Goal: Task Accomplishment & Management: Use online tool/utility

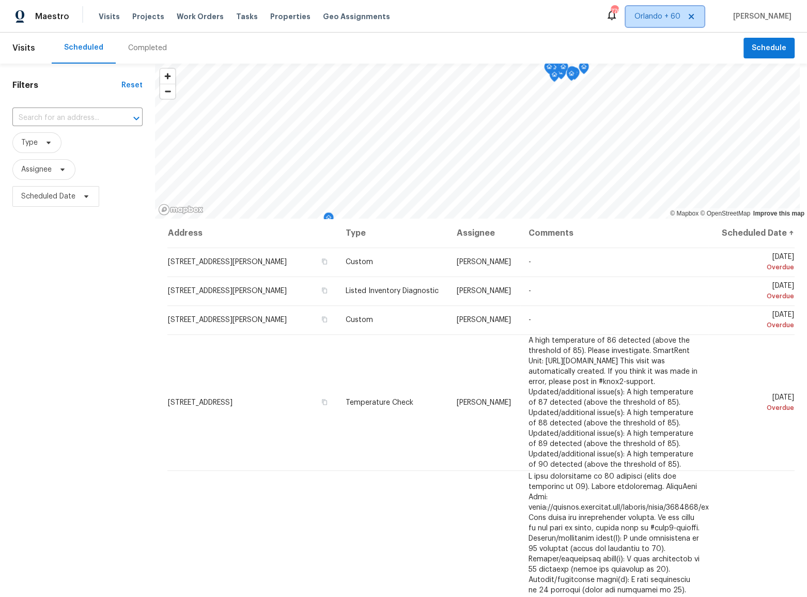
click at [694, 16] on icon at bounding box center [691, 16] width 5 height 5
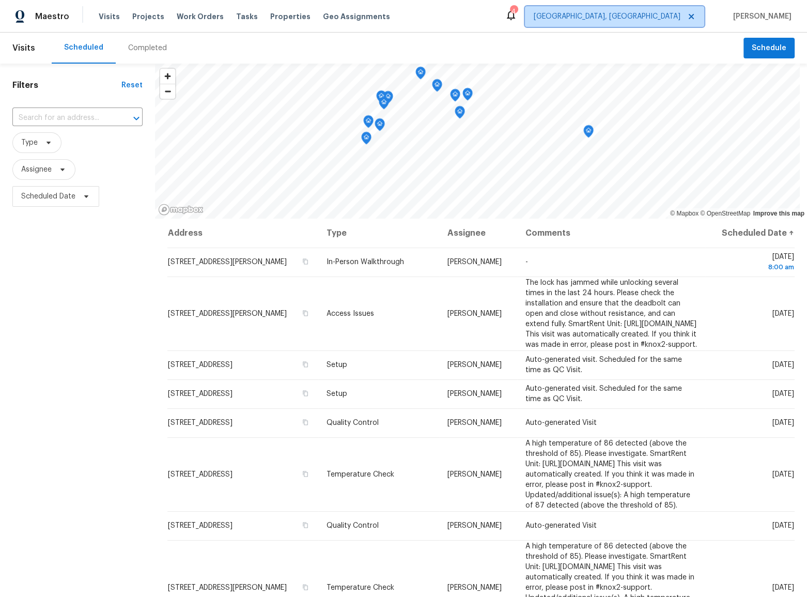
click at [670, 15] on span "Albuquerque, NM" at bounding box center [607, 16] width 147 height 10
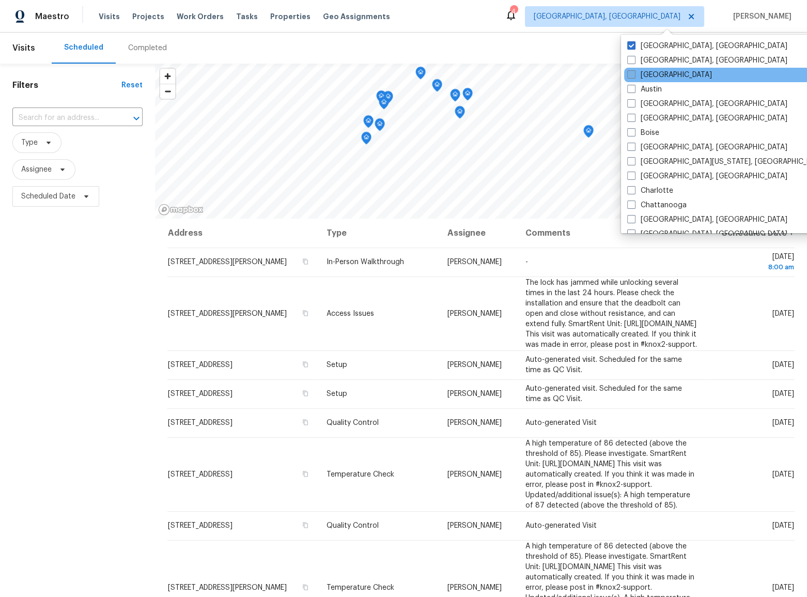
click at [660, 70] on label "[GEOGRAPHIC_DATA]" at bounding box center [669, 75] width 85 height 10
click at [634, 70] on input "[GEOGRAPHIC_DATA]" at bounding box center [630, 73] width 7 height 7
checkbox input "true"
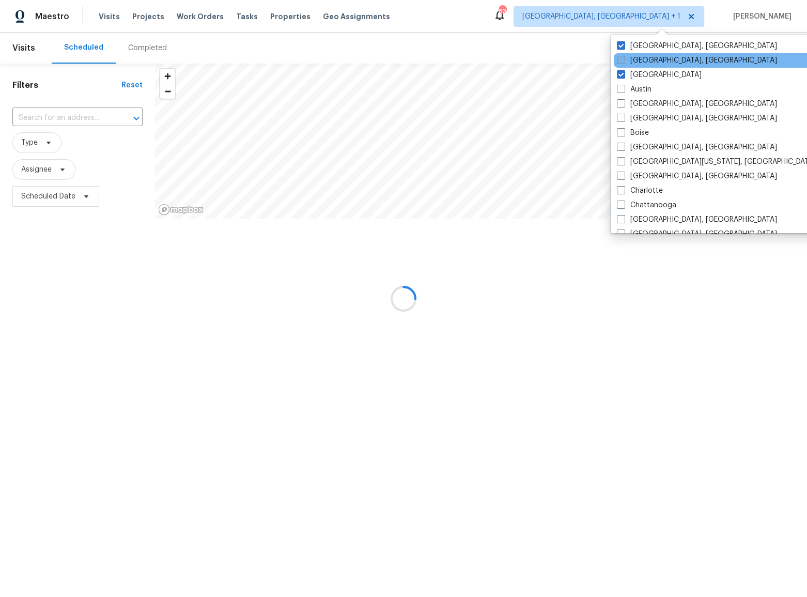
click at [662, 61] on label "Asheville, NC" at bounding box center [697, 60] width 160 height 10
click at [624, 61] on input "Asheville, NC" at bounding box center [620, 58] width 7 height 7
checkbox input "true"
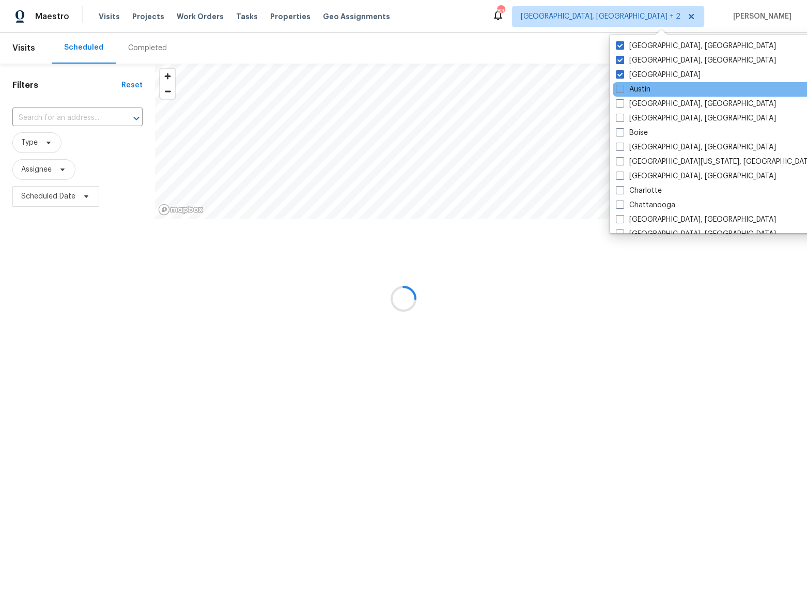
click at [658, 89] on div "Austin" at bounding box center [717, 89] width 208 height 14
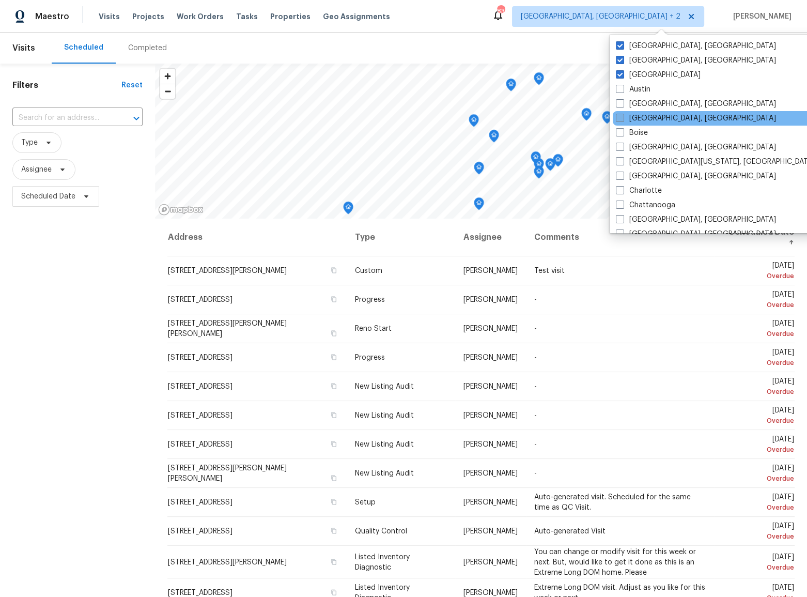
click at [661, 121] on label "Birmingham, AL" at bounding box center [696, 118] width 160 height 10
click at [623, 120] on input "Birmingham, AL" at bounding box center [619, 116] width 7 height 7
checkbox input "true"
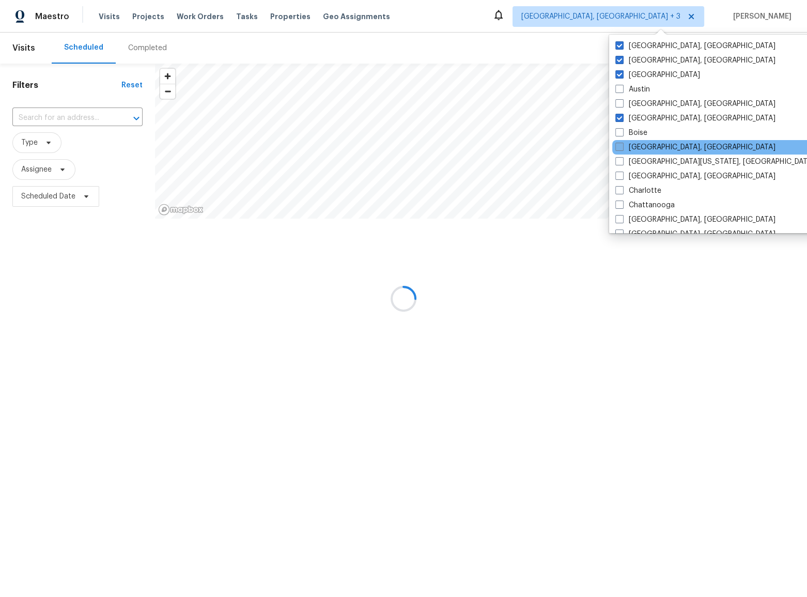
click at [661, 150] on label "Boston, MA" at bounding box center [695, 147] width 160 height 10
click at [622, 149] on input "Boston, MA" at bounding box center [618, 145] width 7 height 7
checkbox input "true"
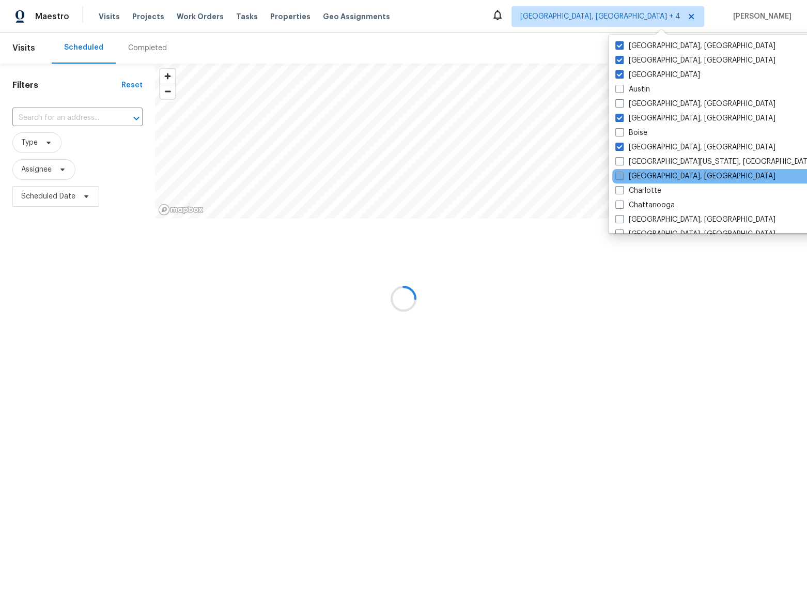
click at [660, 173] on label "Charleston, SC" at bounding box center [695, 176] width 160 height 10
click at [622, 173] on input "Charleston, SC" at bounding box center [618, 174] width 7 height 7
checkbox input "true"
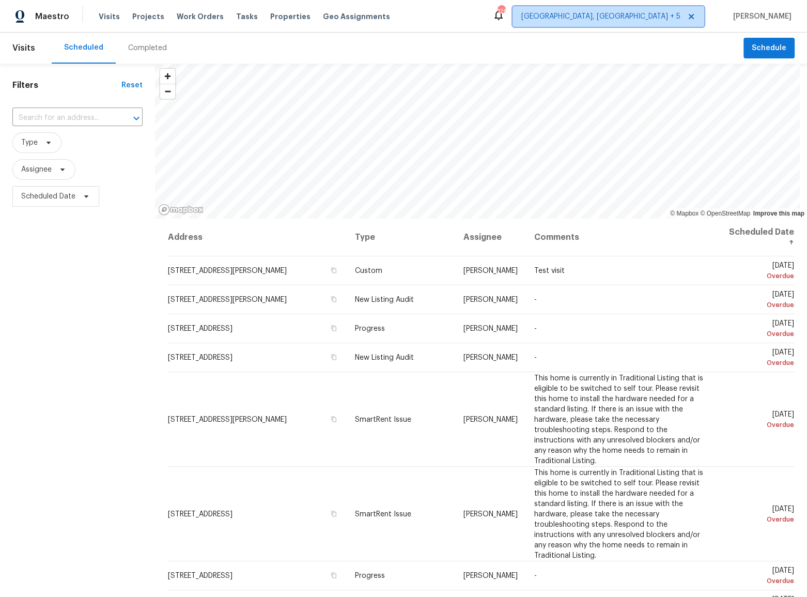
click at [635, 22] on span "Albuquerque, NM + 5" at bounding box center [609, 16] width 192 height 21
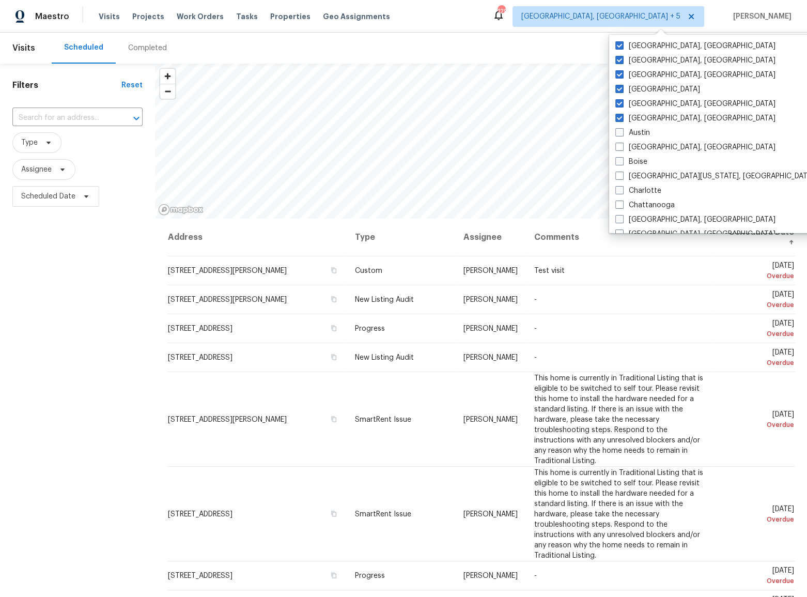
click at [539, 34] on div "Scheduled Completed" at bounding box center [398, 48] width 692 height 31
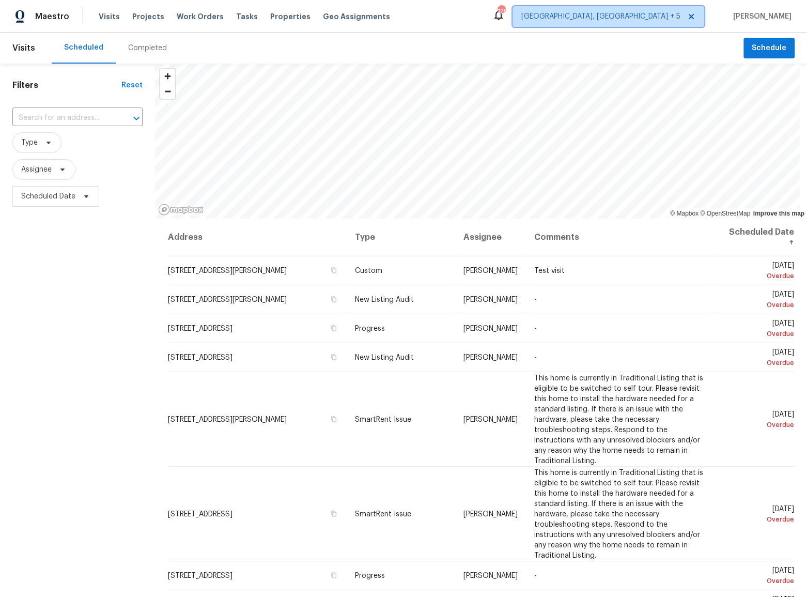
click at [695, 17] on icon at bounding box center [691, 16] width 8 height 8
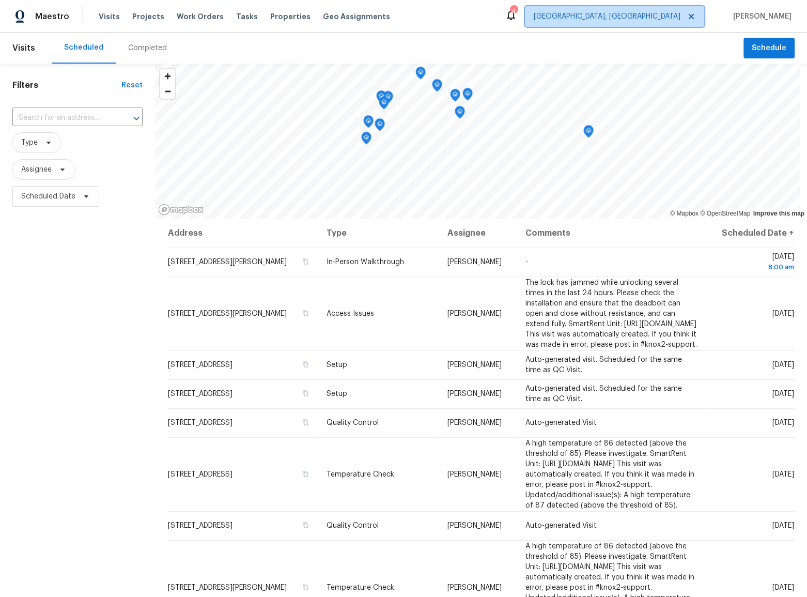
click at [664, 18] on span "Albuquerque, NM" at bounding box center [607, 16] width 147 height 10
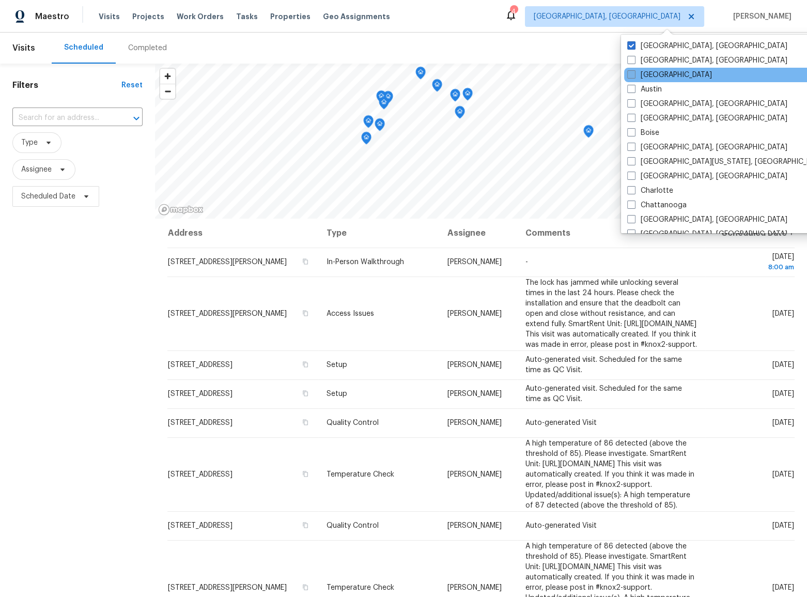
click at [663, 76] on label "[GEOGRAPHIC_DATA]" at bounding box center [669, 75] width 85 height 10
click at [634, 76] on input "[GEOGRAPHIC_DATA]" at bounding box center [630, 73] width 7 height 7
checkbox input "true"
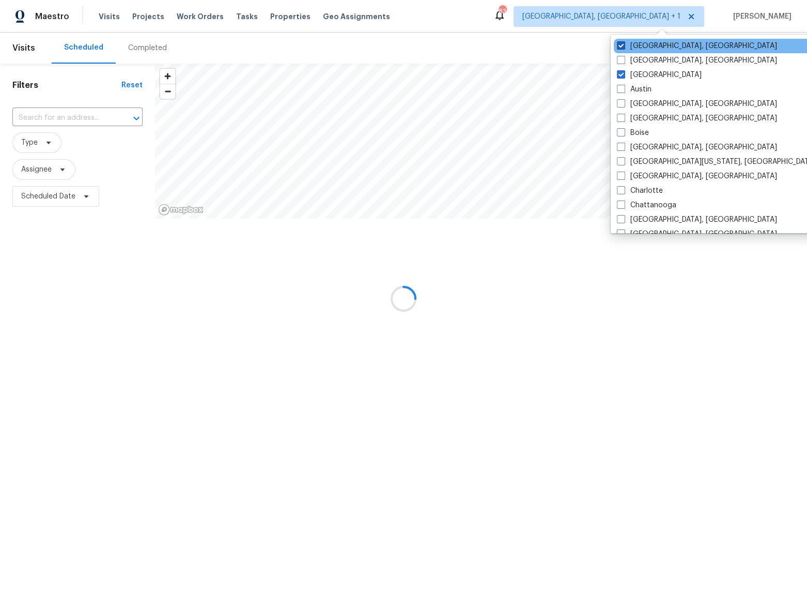
click at [659, 46] on label "Albuquerque, NM" at bounding box center [697, 46] width 160 height 10
click at [624, 46] on input "Albuquerque, NM" at bounding box center [620, 44] width 7 height 7
checkbox input "false"
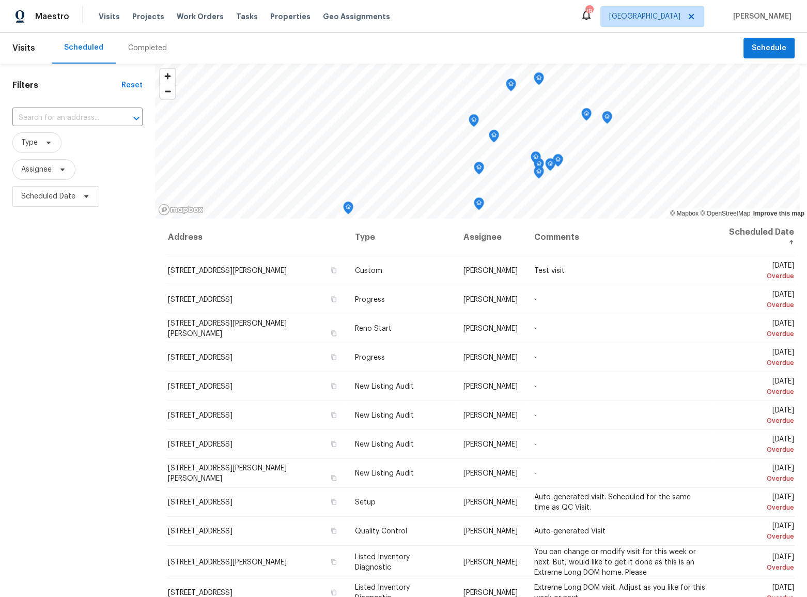
click at [483, 38] on div "Scheduled Completed" at bounding box center [398, 48] width 692 height 31
click at [145, 48] on div "Completed" at bounding box center [147, 48] width 39 height 10
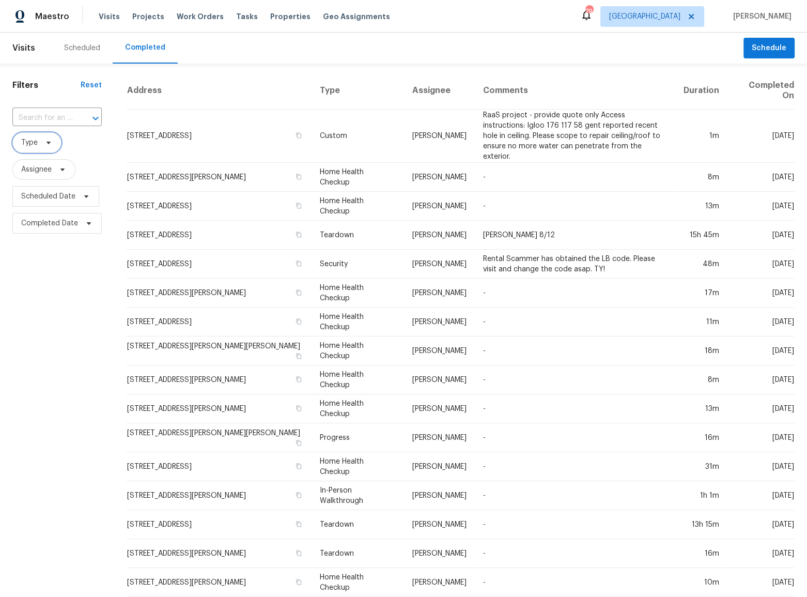
click at [42, 143] on span at bounding box center [46, 142] width 11 height 8
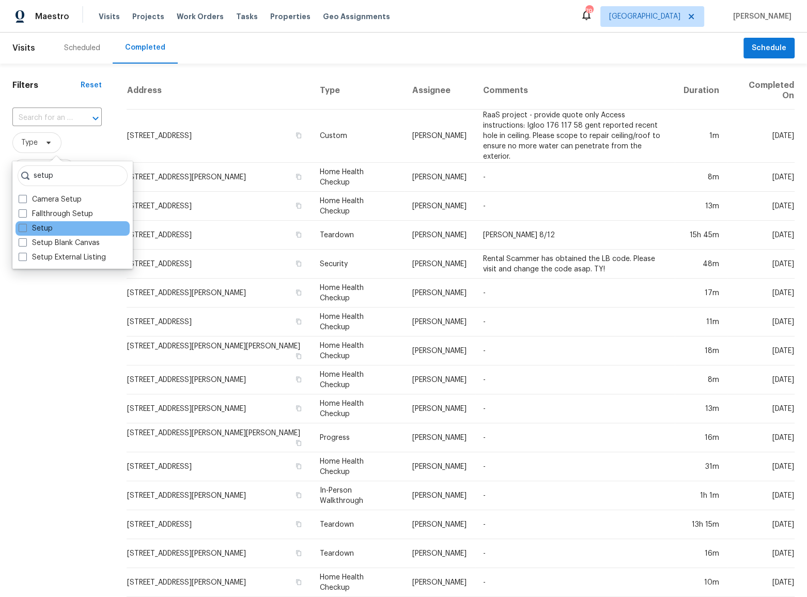
type input "setup"
click at [61, 232] on div "Setup" at bounding box center [72, 228] width 114 height 14
click at [44, 229] on label "Setup" at bounding box center [36, 228] width 34 height 10
click at [25, 229] on input "Setup" at bounding box center [22, 226] width 7 height 7
checkbox input "true"
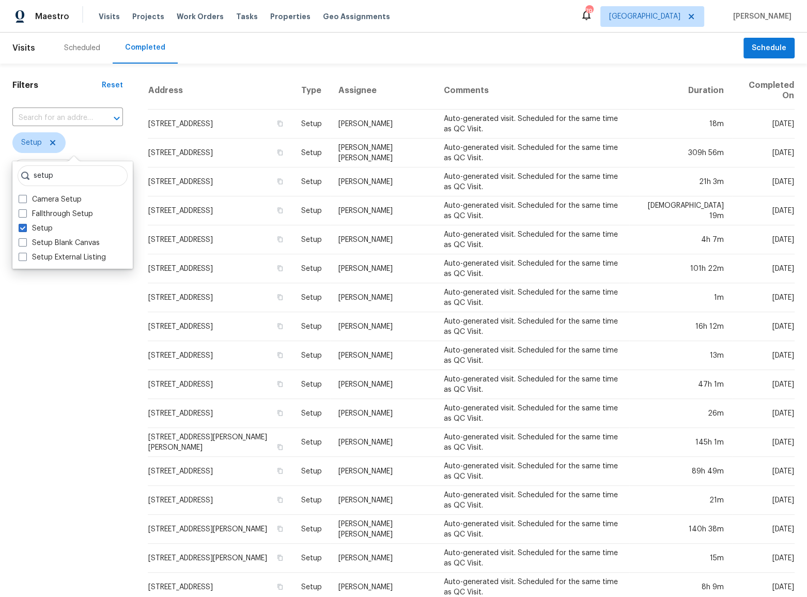
click at [87, 430] on div "Filters Reset ​ Setup Assignee Scheduled Date Completed Date" at bounding box center [67, 390] width 135 height 652
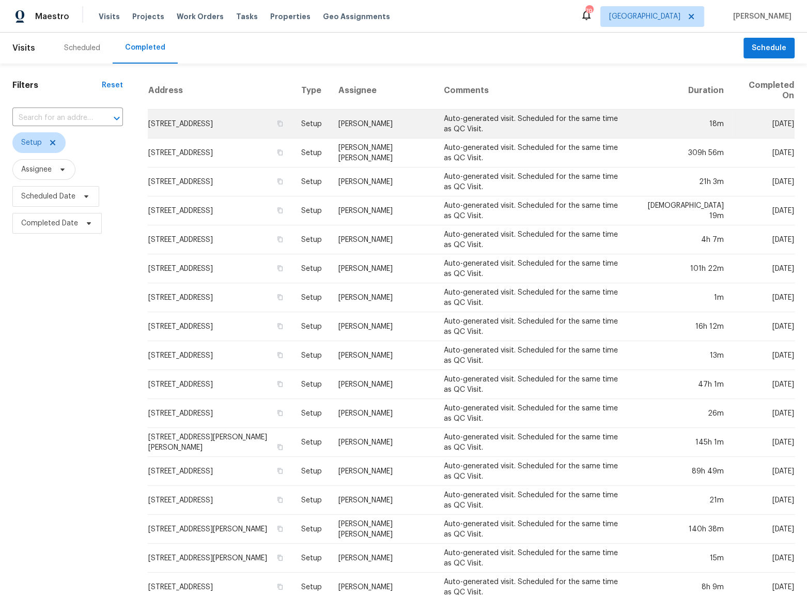
click at [435, 127] on td "[PERSON_NAME]" at bounding box center [382, 124] width 105 height 29
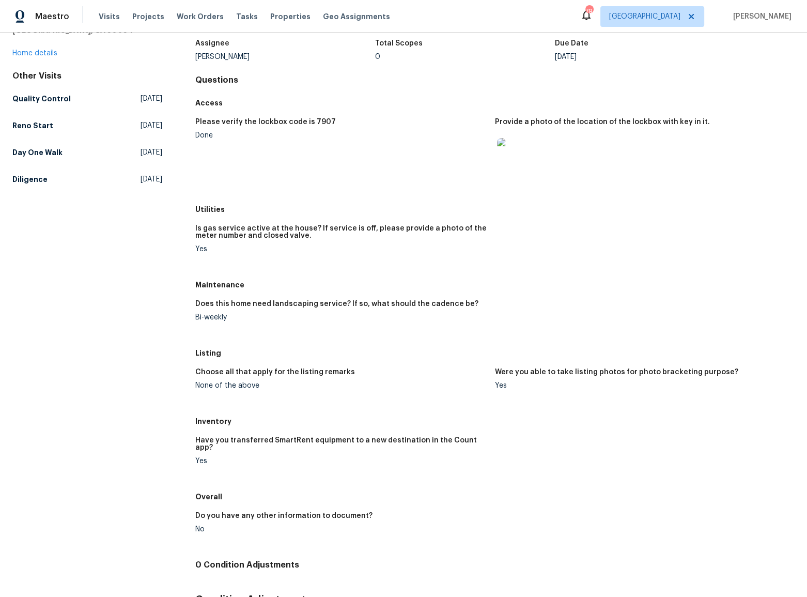
scroll to position [94, 0]
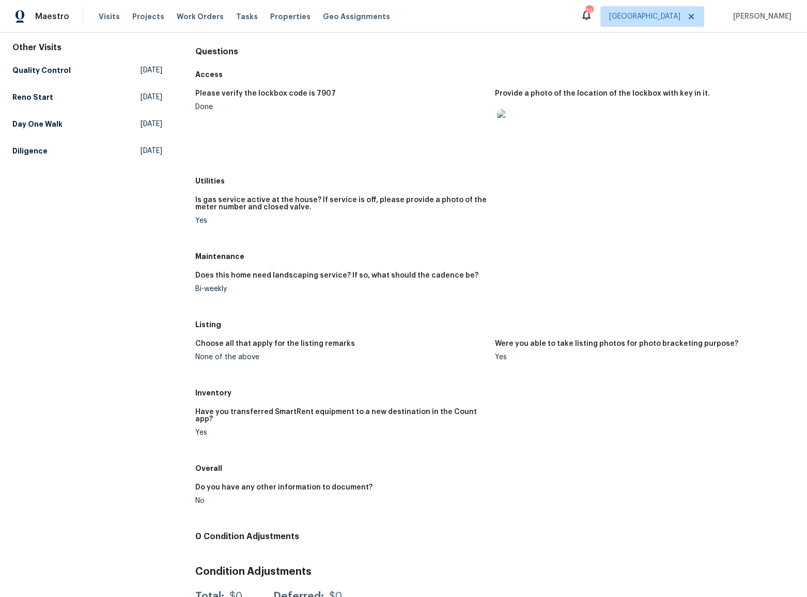
click at [253, 282] on div "Does this home need landscaping service? If so, what should the cadence be?" at bounding box center [340, 278] width 291 height 13
click at [293, 358] on div "None of the above" at bounding box center [340, 356] width 291 height 7
drag, startPoint x: 272, startPoint y: 356, endPoint x: 191, endPoint y: 340, distance: 82.3
click at [191, 340] on div "All visits 3092 Cedar Crest Way Decatur, GA 30034 Home details Other Visits Qua…" at bounding box center [403, 304] width 782 height 688
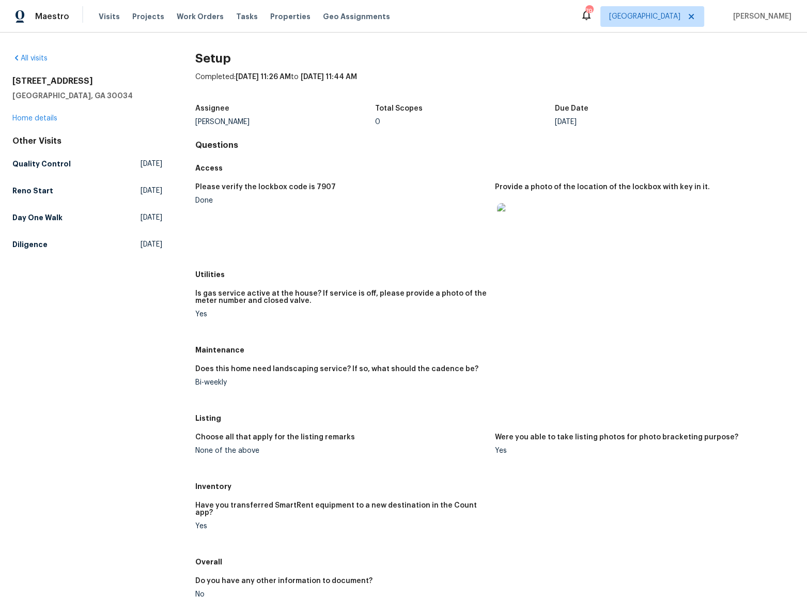
drag, startPoint x: 207, startPoint y: 126, endPoint x: 238, endPoint y: 123, distance: 31.6
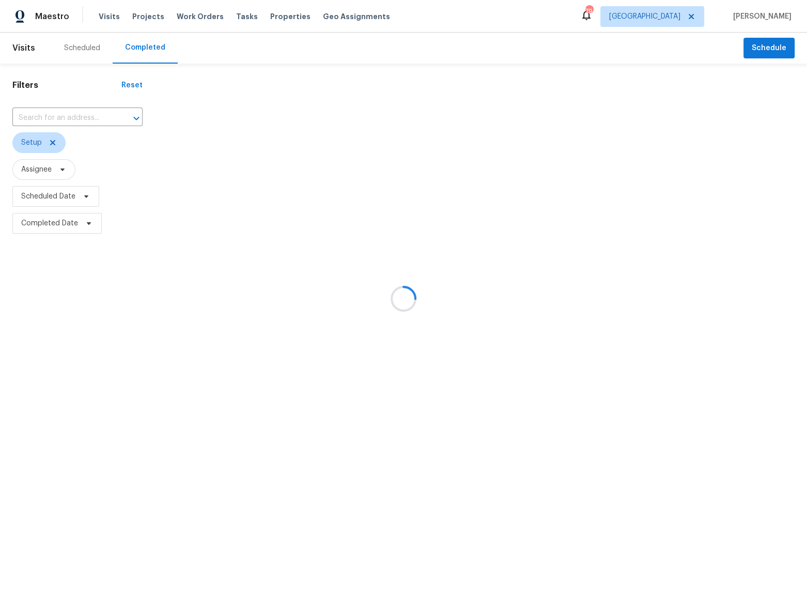
click at [38, 147] on div at bounding box center [403, 298] width 807 height 597
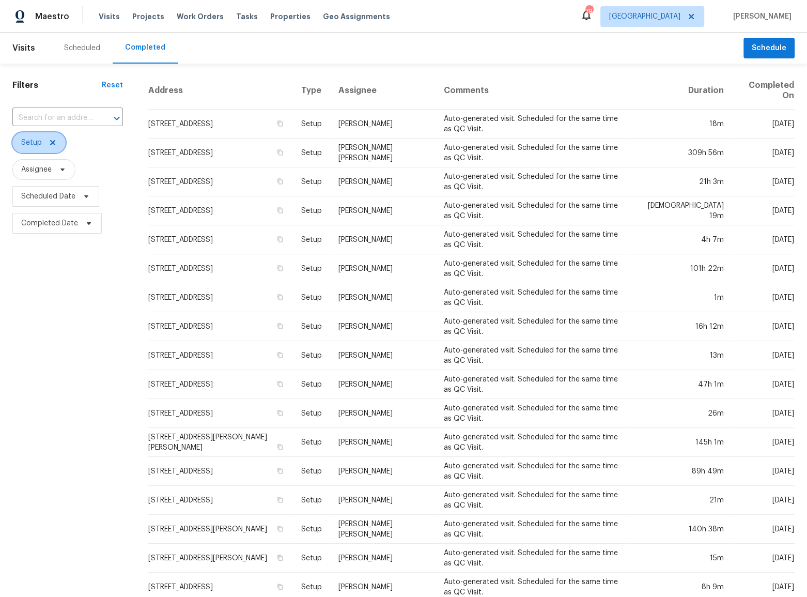
click at [51, 144] on icon at bounding box center [52, 142] width 5 height 5
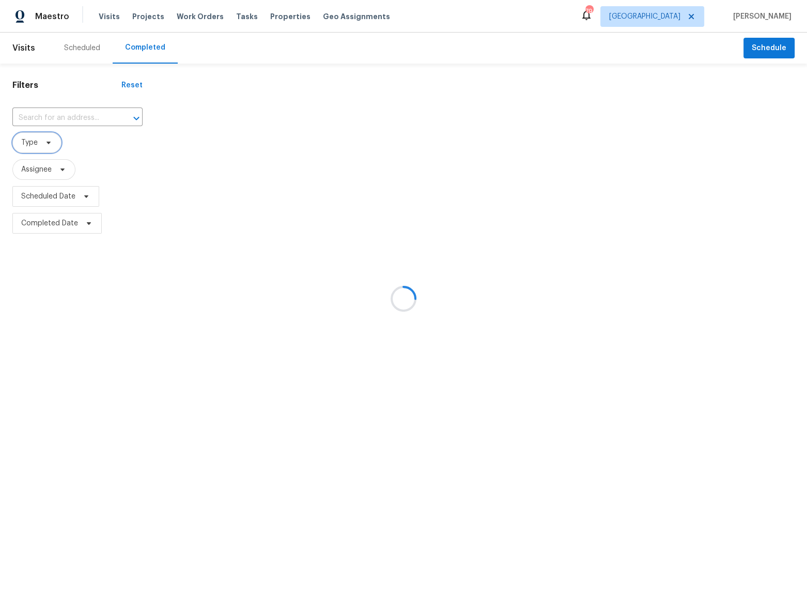
click at [30, 143] on span "Type" at bounding box center [29, 142] width 17 height 10
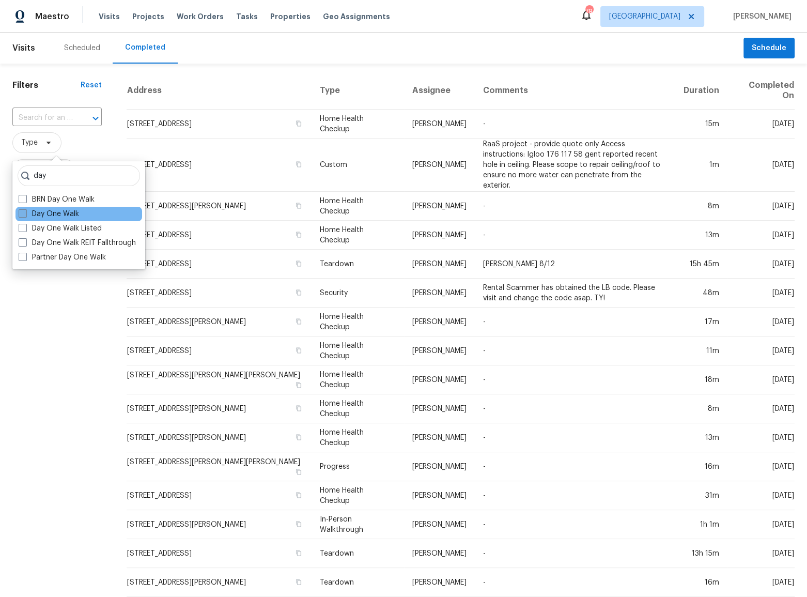
type input "day"
click at [51, 212] on label "Day One Walk" at bounding box center [49, 214] width 60 height 10
click at [25, 212] on input "Day One Walk" at bounding box center [22, 212] width 7 height 7
checkbox input "true"
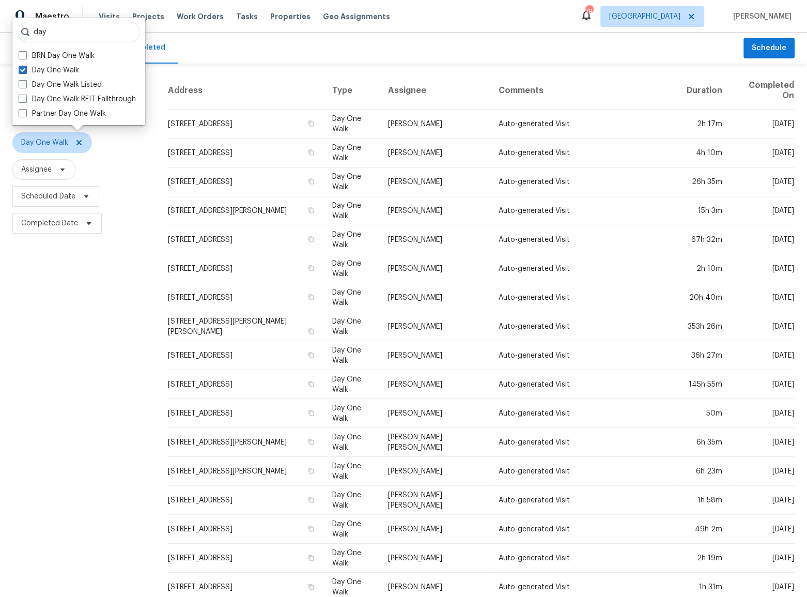
click at [83, 381] on div "Filters Reset ​ Day One Walk Assignee Scheduled Date Completed Date" at bounding box center [77, 390] width 155 height 652
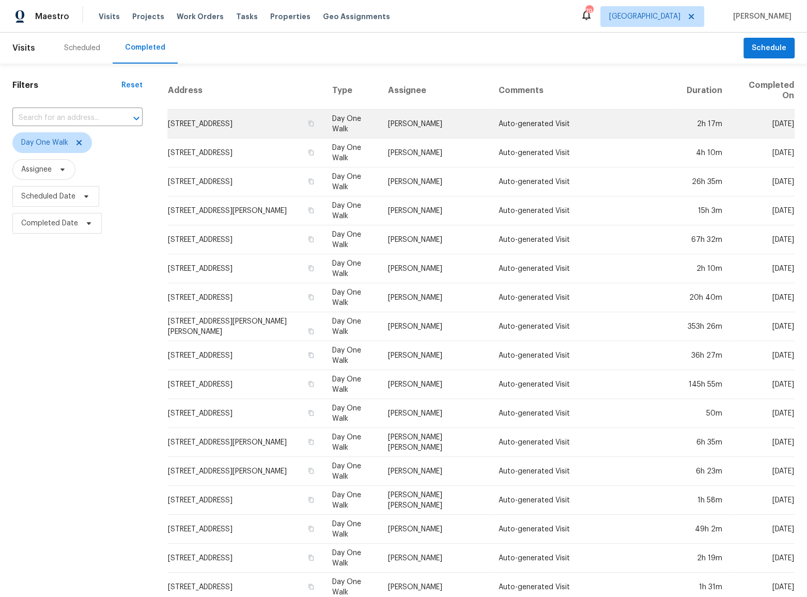
click at [513, 118] on td "Auto-generated Visit" at bounding box center [584, 124] width 188 height 29
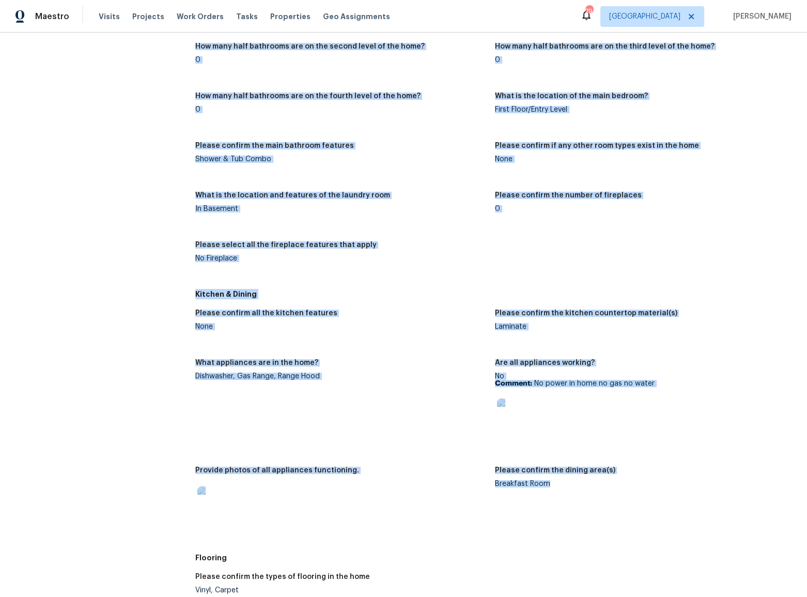
scroll to position [565, 0]
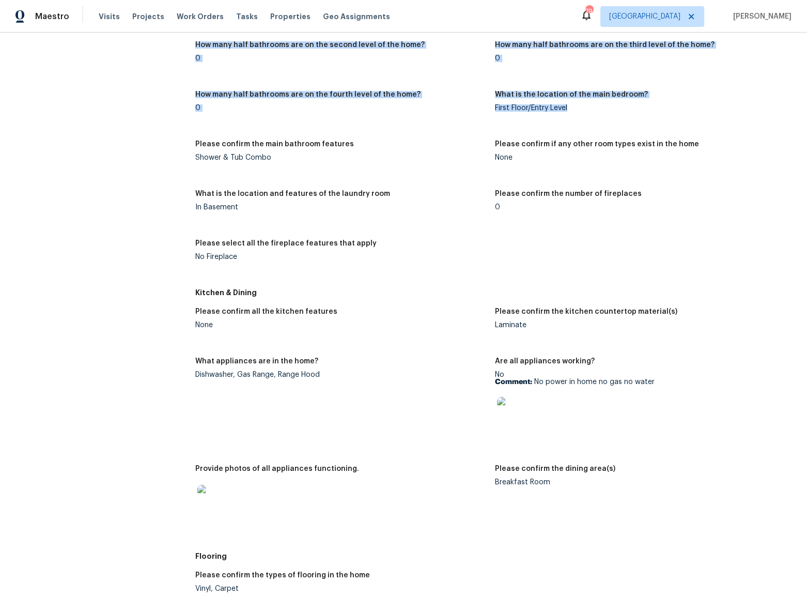
drag, startPoint x: 187, startPoint y: 150, endPoint x: 665, endPoint y: 120, distance: 478.9
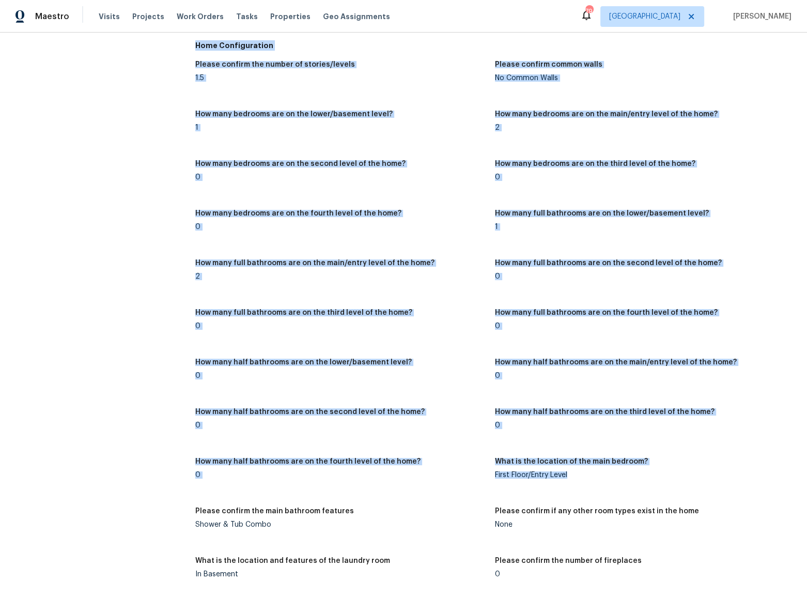
scroll to position [142, 0]
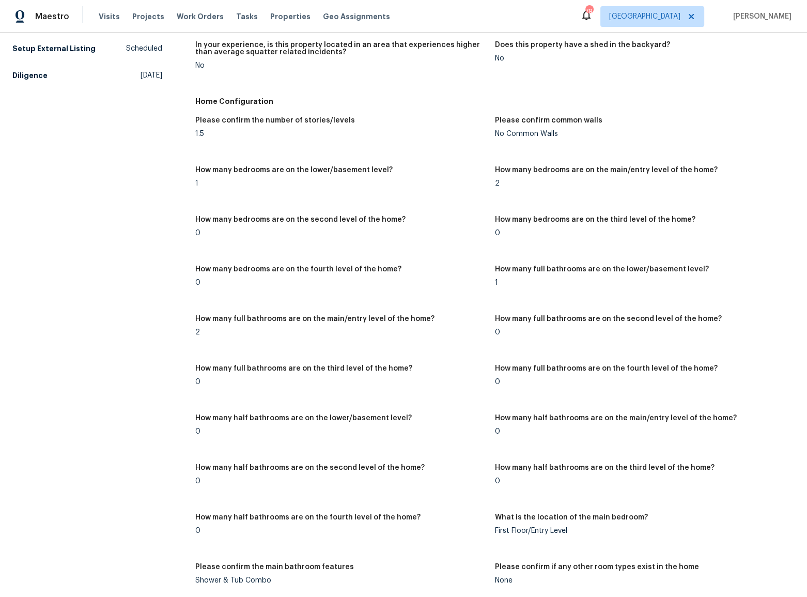
click at [236, 13] on span "Tasks" at bounding box center [247, 16] width 22 height 7
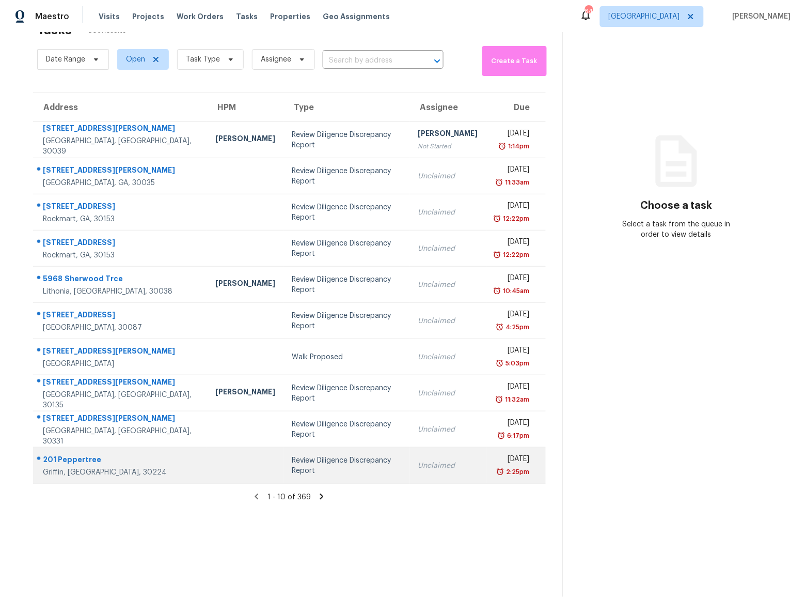
scroll to position [39, 0]
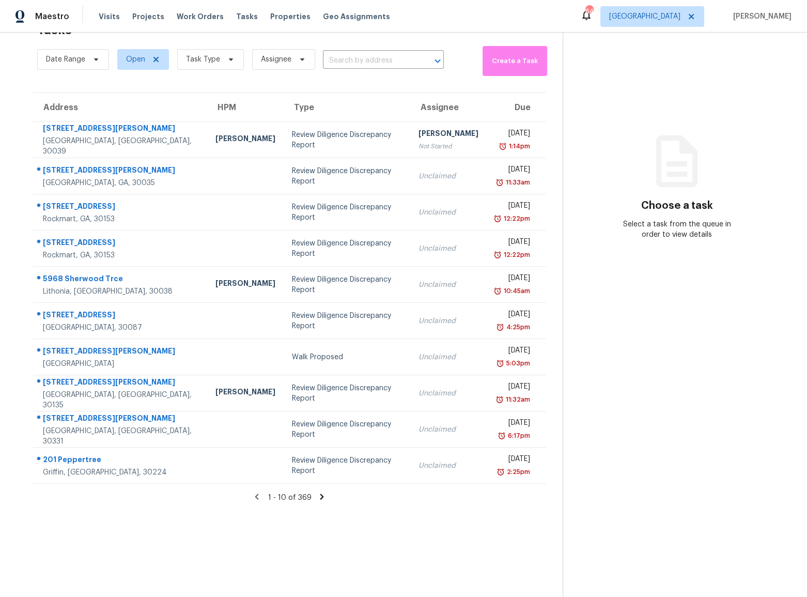
click at [315, 492] on div "1 - 10 of 369" at bounding box center [290, 497] width 546 height 11
click at [317, 492] on icon at bounding box center [321, 496] width 9 height 9
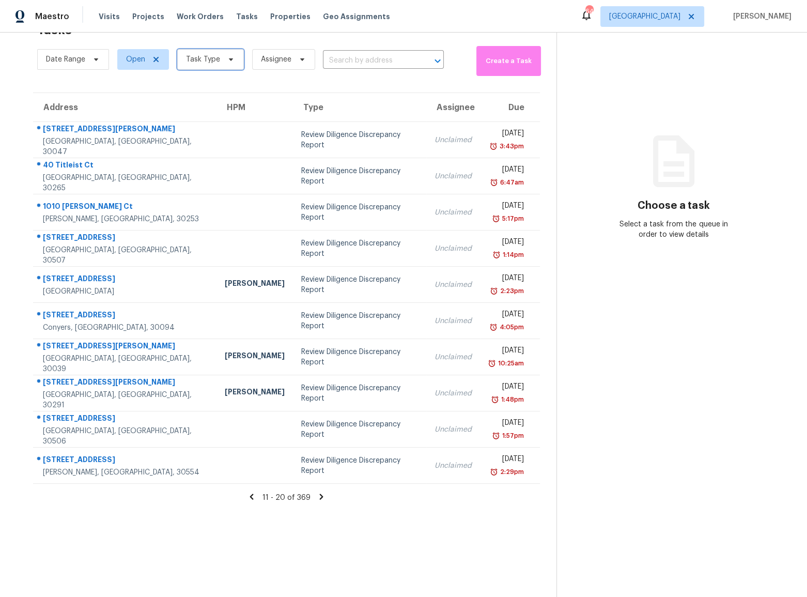
click at [210, 54] on span "Task Type" at bounding box center [203, 59] width 34 height 10
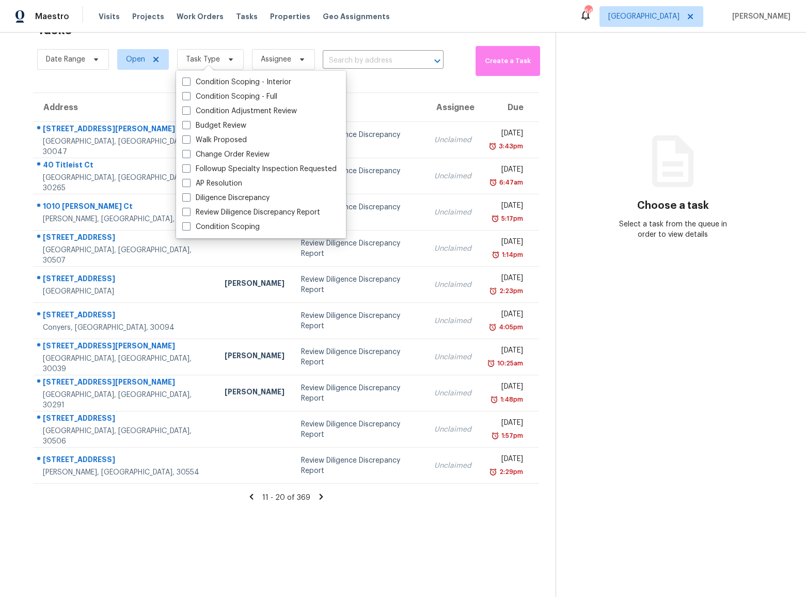
click at [449, 534] on section "Tasks 369 Results Date Range Open Task Type Assignee ​ Create a Task Address HP…" at bounding box center [286, 307] width 539 height 580
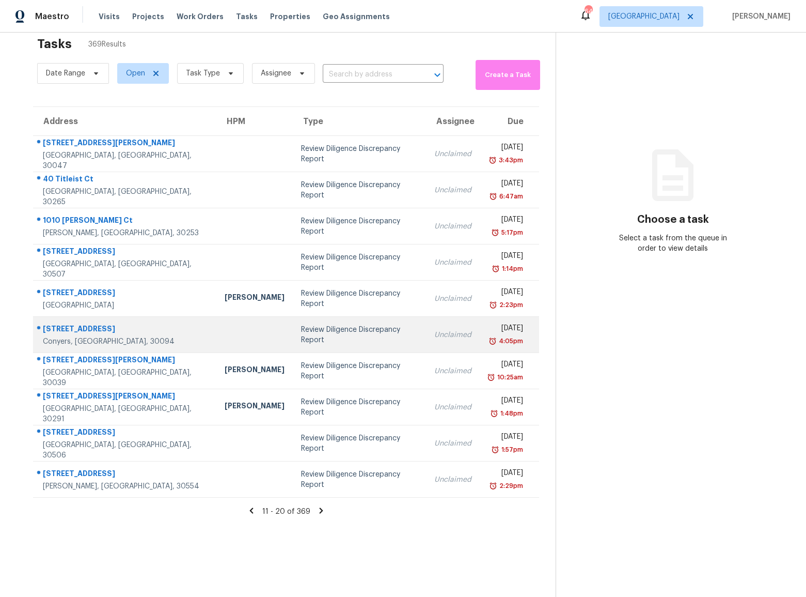
scroll to position [0, 0]
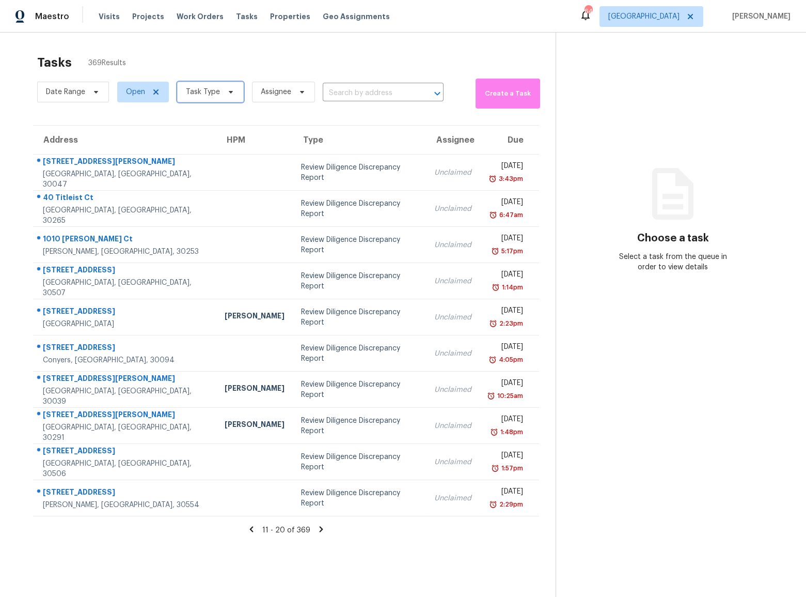
click at [199, 95] on span "Task Type" at bounding box center [203, 92] width 34 height 10
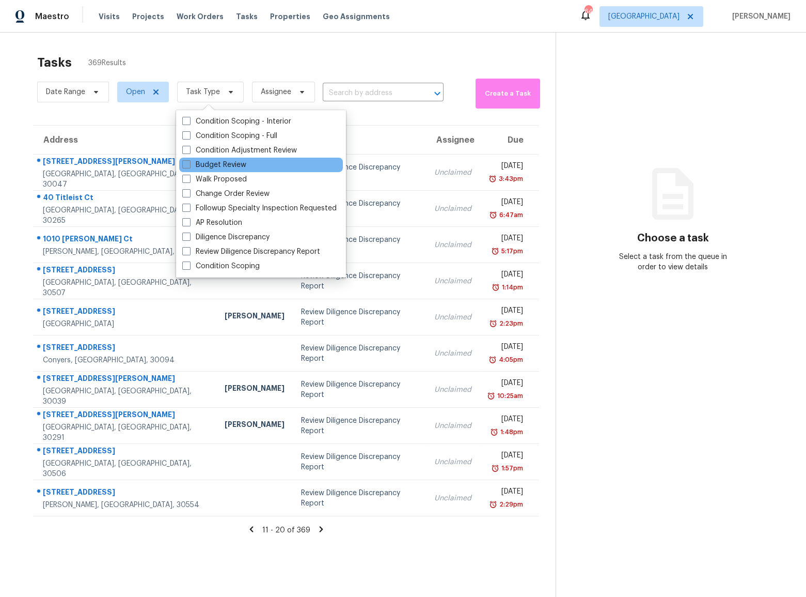
click at [232, 163] on label "Budget Review" at bounding box center [214, 165] width 64 height 10
click at [189, 163] on input "Budget Review" at bounding box center [185, 163] width 7 height 7
checkbox input "true"
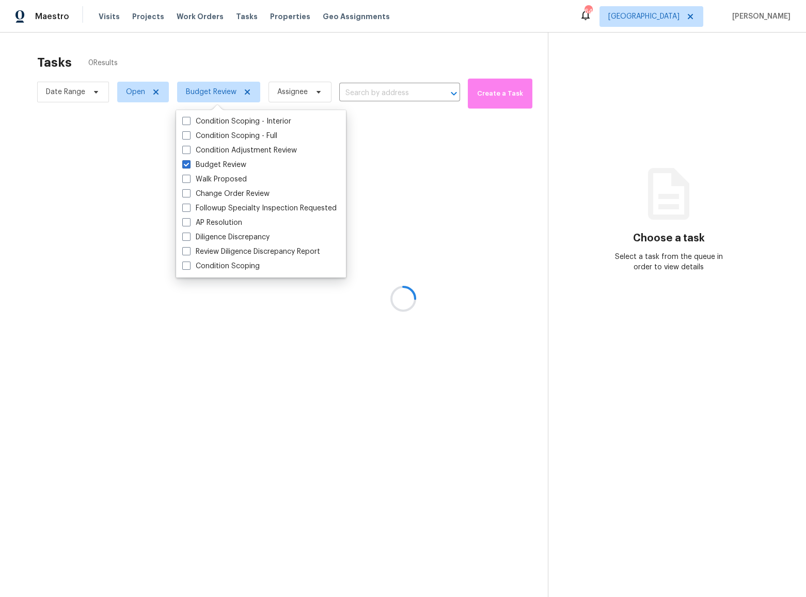
click at [45, 120] on div at bounding box center [403, 298] width 806 height 597
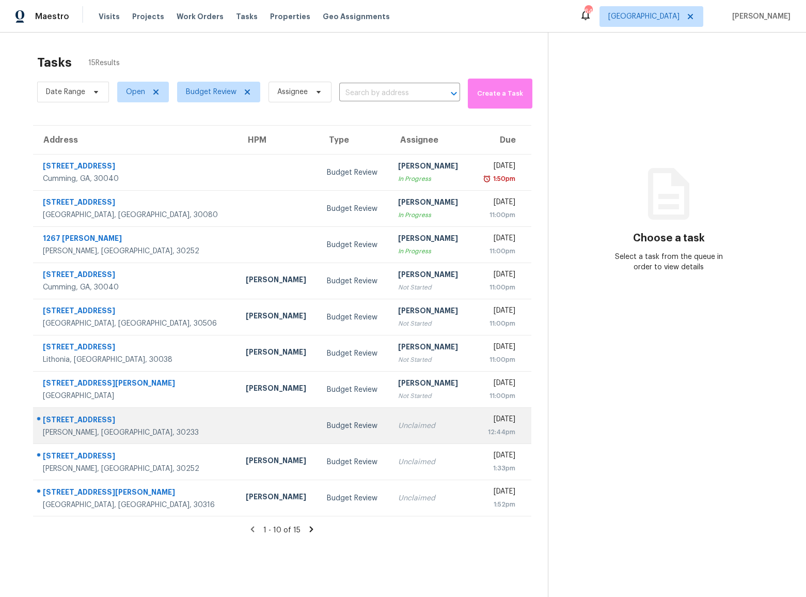
click at [398, 426] on div "Unclaimed" at bounding box center [430, 426] width 65 height 10
